Goal: Check status: Check status

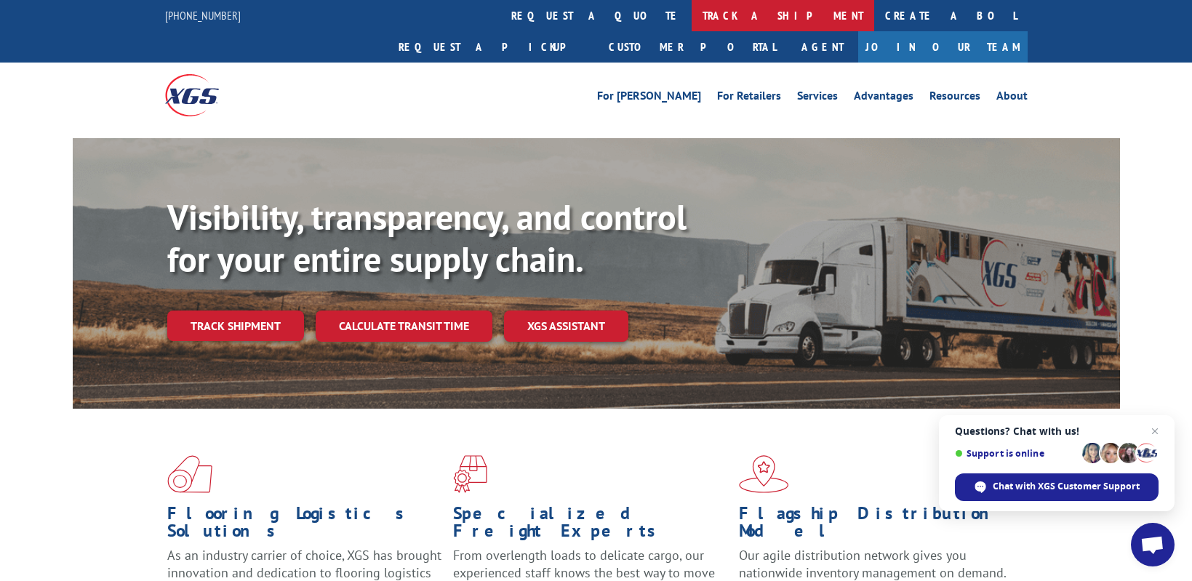
click at [692, 23] on link "track a shipment" at bounding box center [783, 15] width 183 height 31
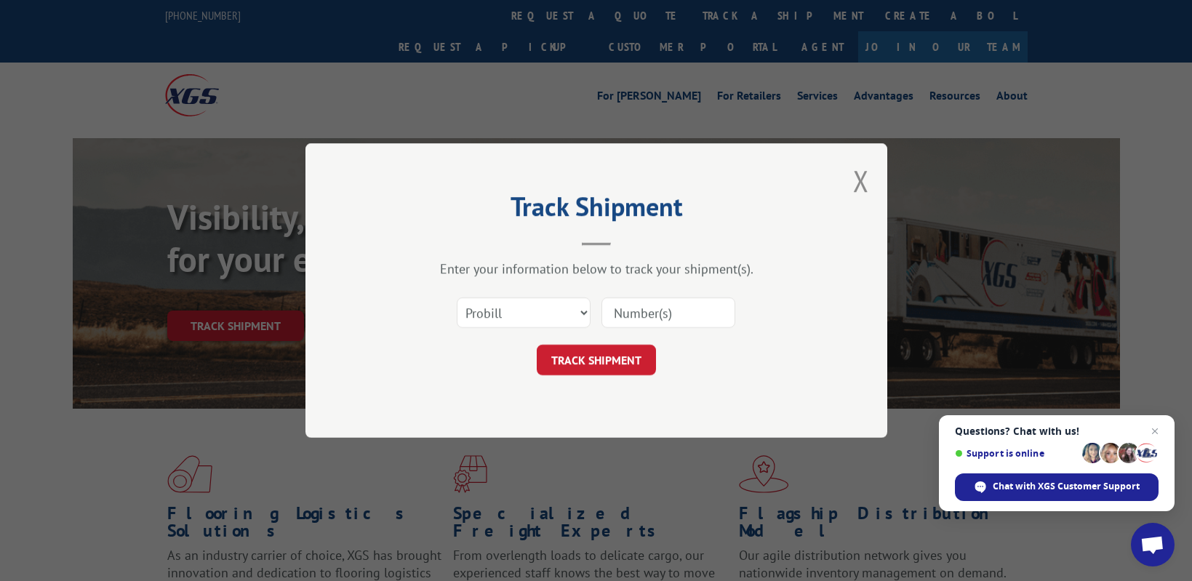
click at [669, 311] on input at bounding box center [669, 313] width 134 height 31
paste input "17615326"
type input "17615326"
click at [581, 354] on button "TRACK SHIPMENT" at bounding box center [596, 360] width 119 height 31
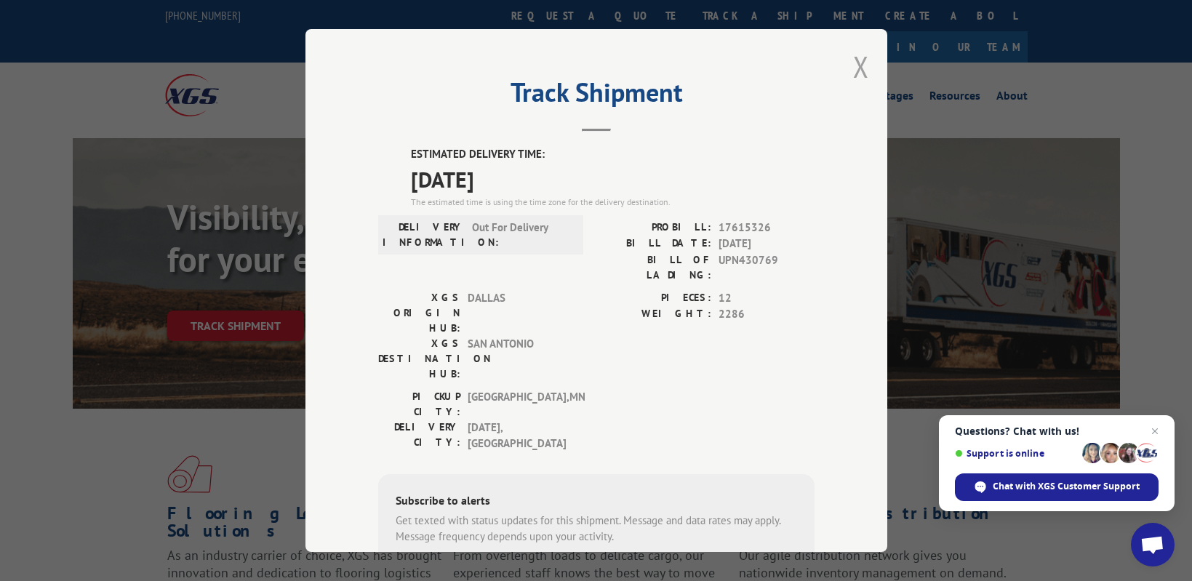
click at [856, 64] on button "Close modal" at bounding box center [861, 66] width 16 height 39
